Goal: Check status: Check status

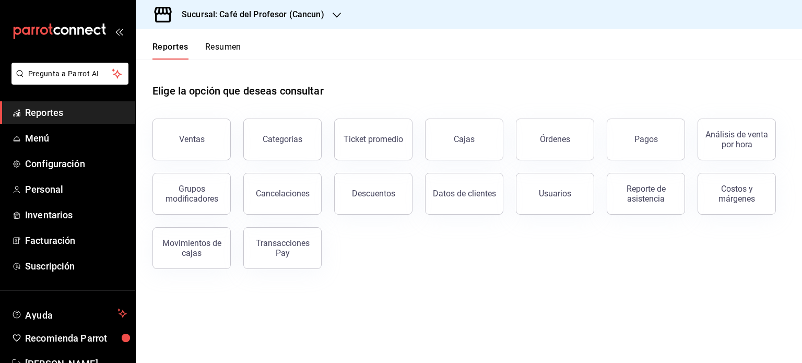
click at [220, 46] on button "Resumen" at bounding box center [223, 51] width 36 height 18
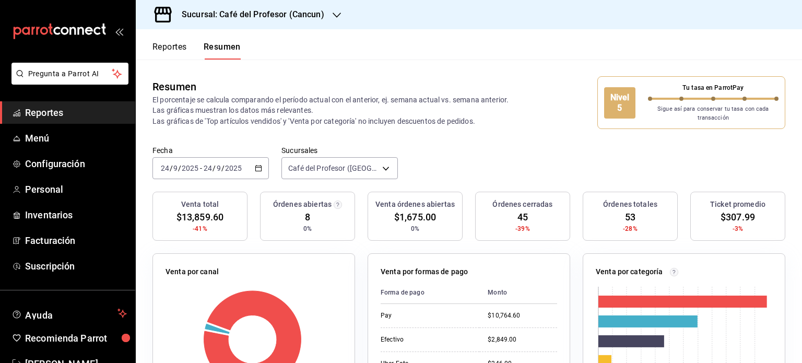
click at [334, 20] on div at bounding box center [336, 14] width 8 height 11
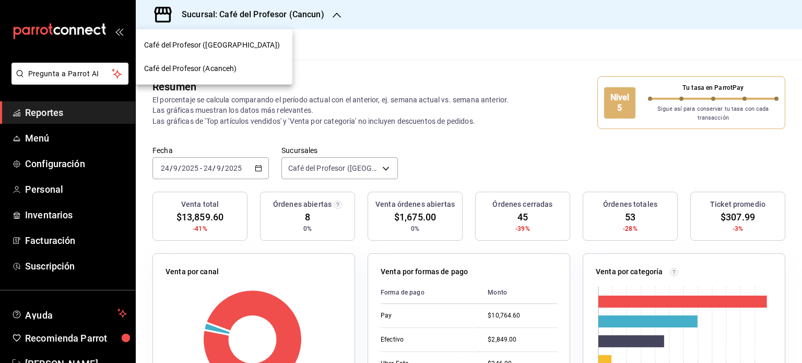
click at [221, 70] on span "Café del Profesor (Acanceh)" at bounding box center [190, 68] width 93 height 11
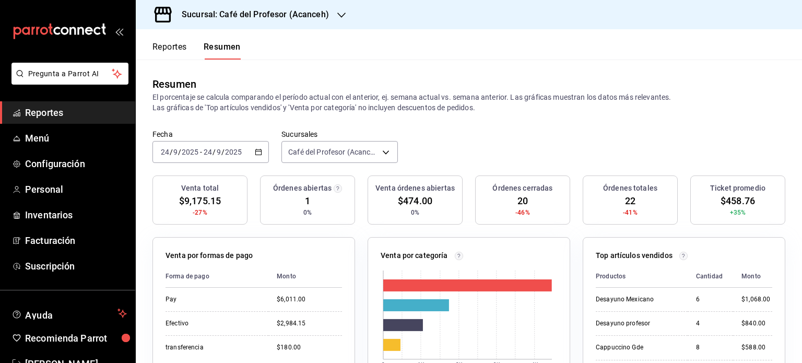
click at [332, 18] on div "Sucursal: Café del Profesor (Acanceh)" at bounding box center [247, 14] width 206 height 29
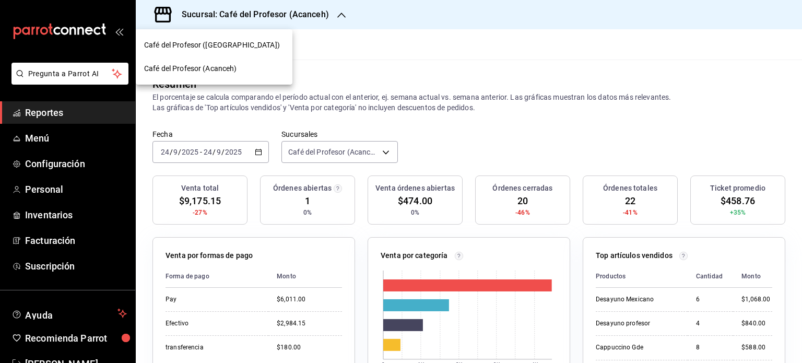
click at [246, 44] on div "Café del Profesor ([GEOGRAPHIC_DATA])" at bounding box center [214, 45] width 140 height 11
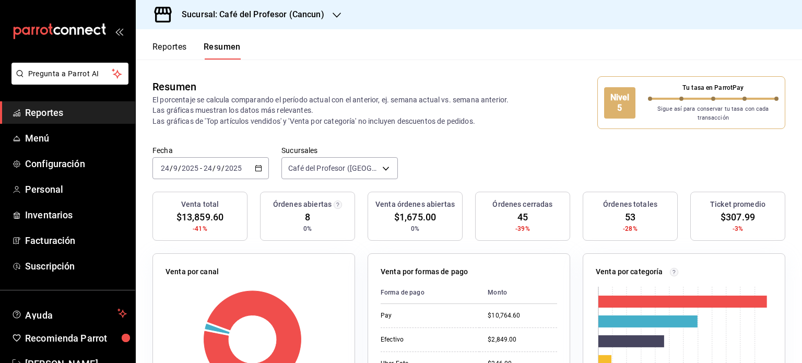
click at [261, 166] on div "[DATE] [DATE] - [DATE] [DATE]" at bounding box center [210, 168] width 116 height 22
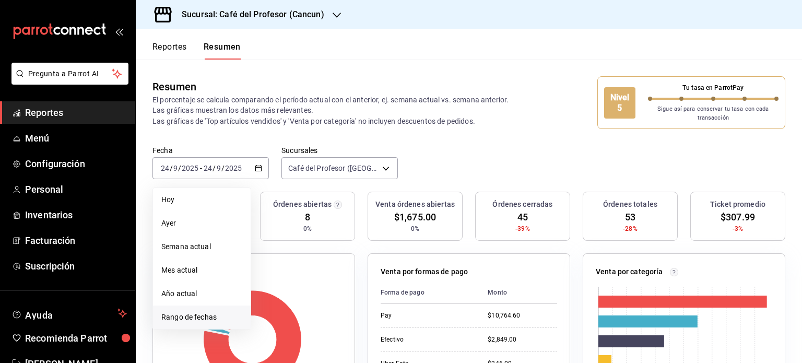
click at [213, 314] on span "Rango de fechas" at bounding box center [201, 317] width 81 height 11
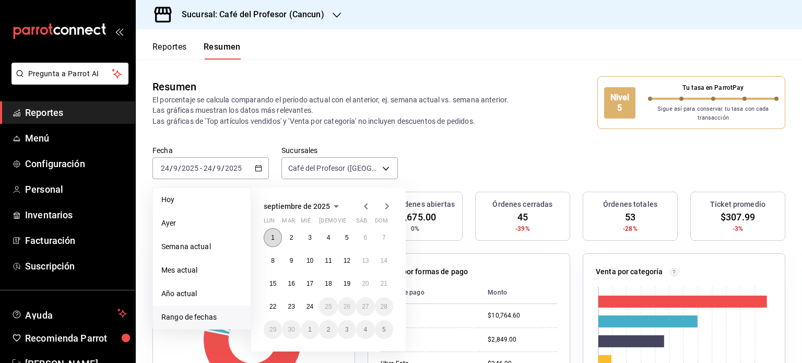
click at [276, 243] on button "1" at bounding box center [273, 237] width 18 height 19
click at [306, 309] on button "24" at bounding box center [310, 306] width 18 height 19
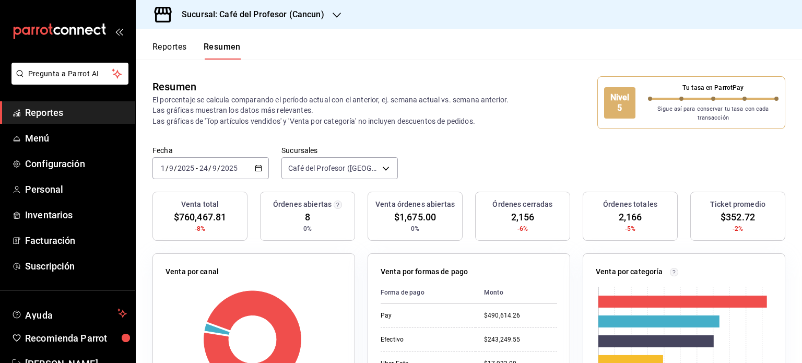
click at [335, 16] on icon "button" at bounding box center [336, 15] width 8 height 8
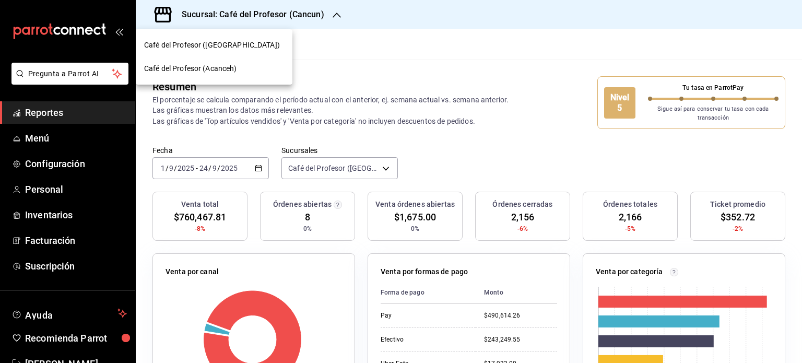
click at [242, 68] on div "Café del Profesor (Acanceh)" at bounding box center [214, 68] width 140 height 11
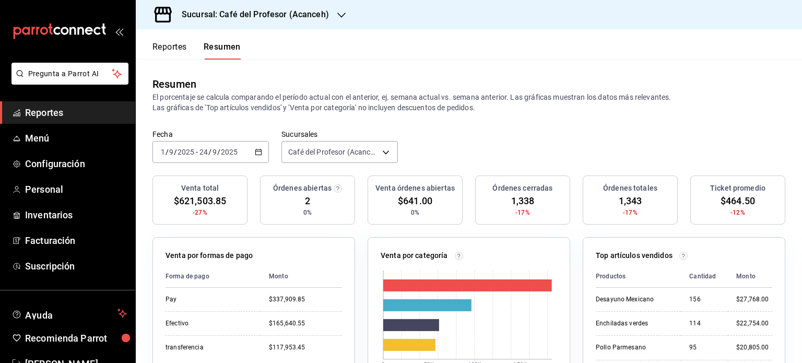
click at [339, 17] on icon "button" at bounding box center [341, 15] width 8 height 8
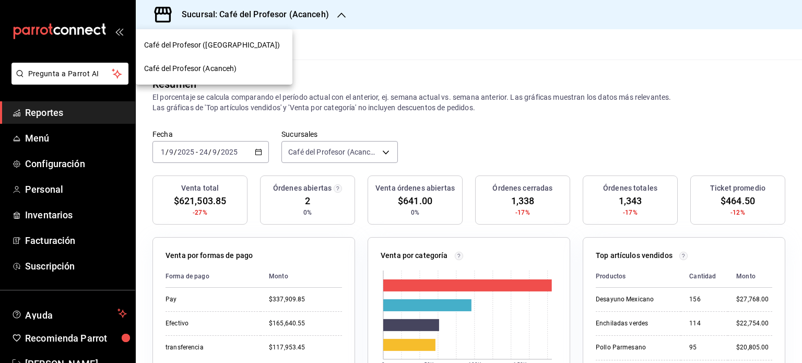
click at [252, 49] on div "Café del Profesor ([GEOGRAPHIC_DATA])" at bounding box center [214, 45] width 140 height 11
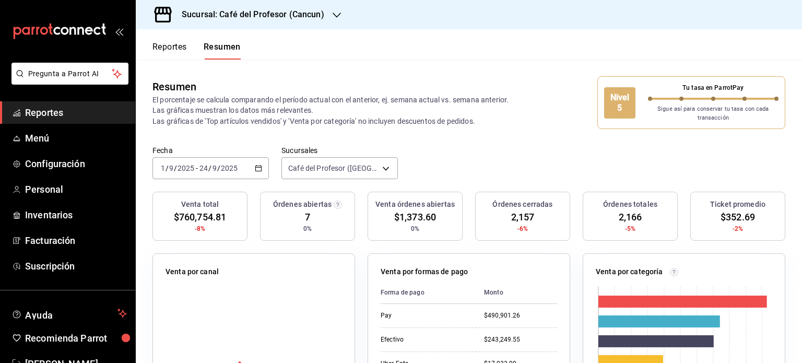
click at [332, 18] on icon "button" at bounding box center [336, 15] width 8 height 8
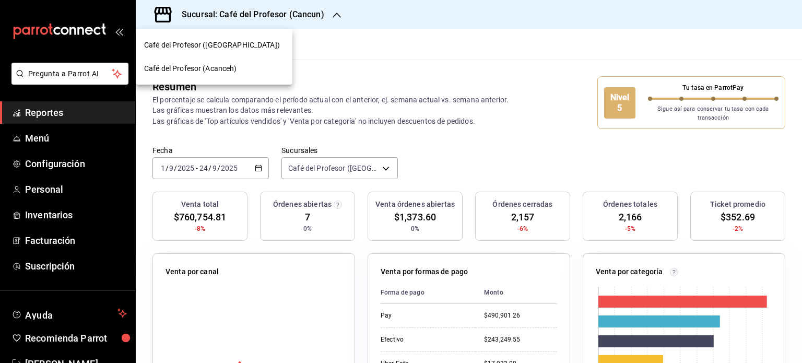
click at [245, 66] on div "Café del Profesor (Acanceh)" at bounding box center [214, 68] width 140 height 11
